Goal: Find specific page/section: Find specific page/section

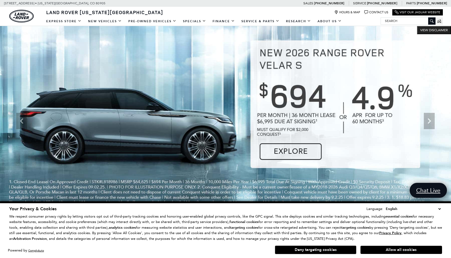
click at [397, 22] on input "Search" at bounding box center [408, 21] width 54 height 7
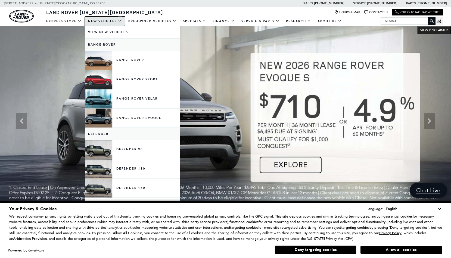
click at [109, 20] on link "New Vehicles" at bounding box center [105, 22] width 40 height 10
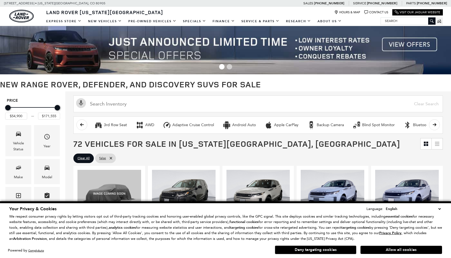
type input "L321964"
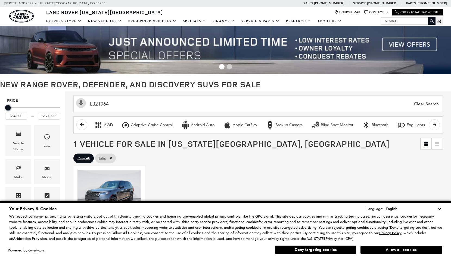
type input "$125,335"
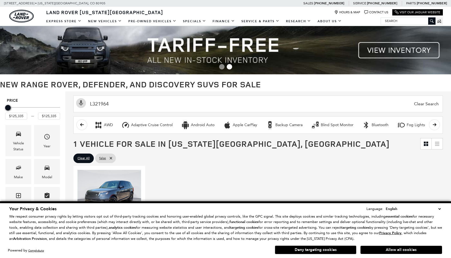
scroll to position [54, 0]
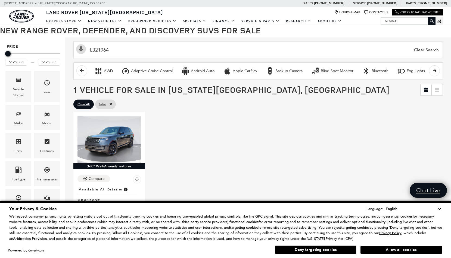
type input "L321964"
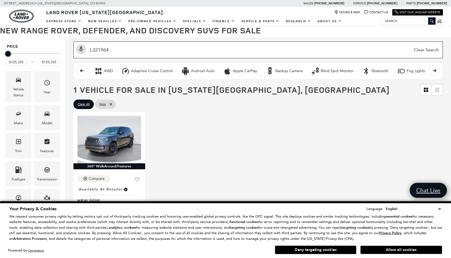
click at [309, 53] on input "L321964" at bounding box center [257, 50] width 369 height 17
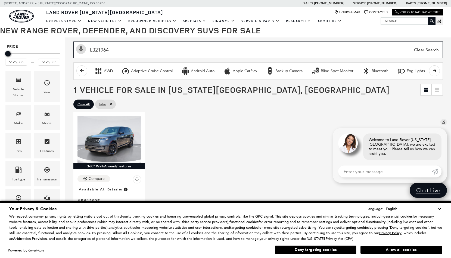
click at [309, 53] on input "L321964" at bounding box center [257, 50] width 369 height 17
